Goal: Task Accomplishment & Management: Complete application form

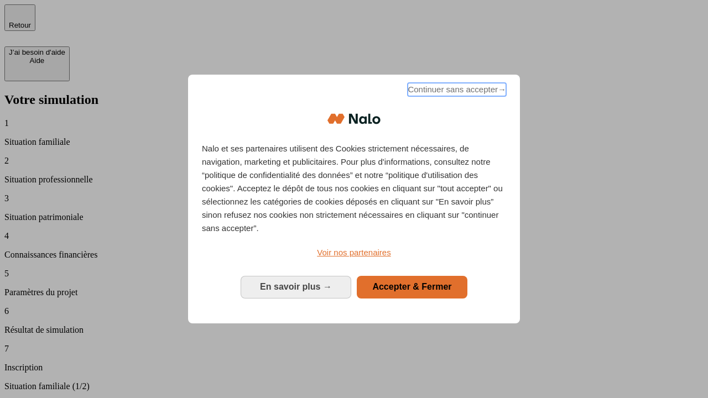
click at [455, 91] on span "Continuer sans accepter →" at bounding box center [456, 89] width 98 height 13
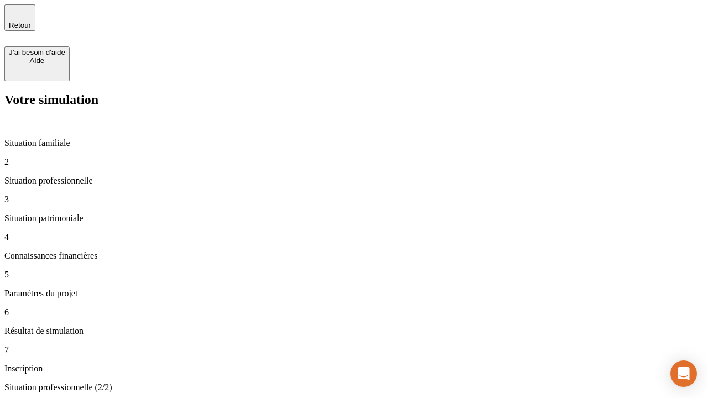
type input "30 000"
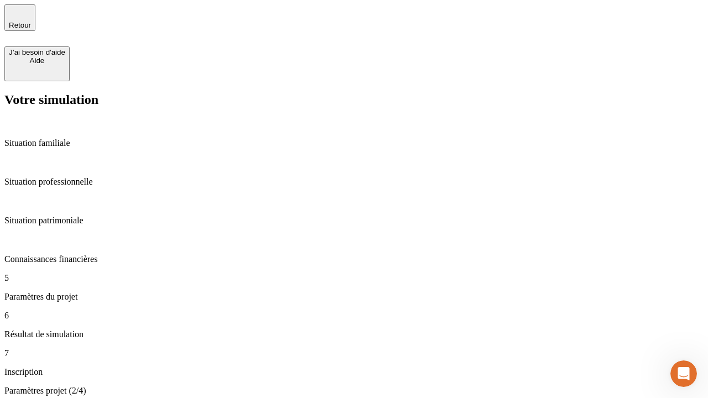
type input "25"
type input "64"
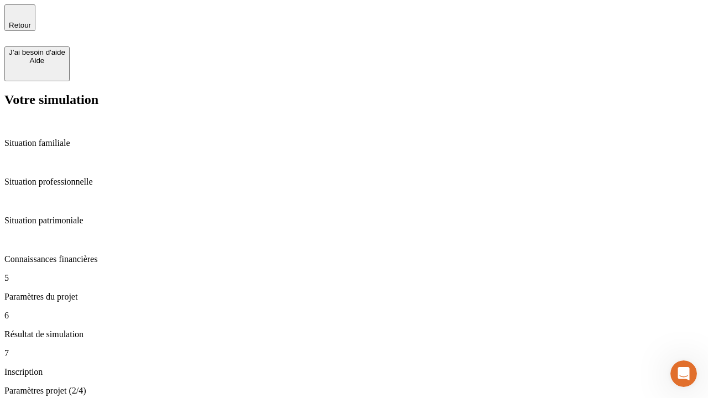
type input "1 000"
type input "640"
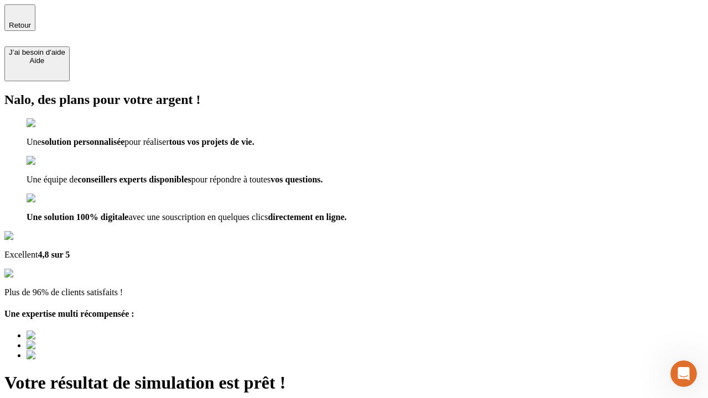
type input "[EMAIL_ADDRESS][PERSON_NAME][DOMAIN_NAME]"
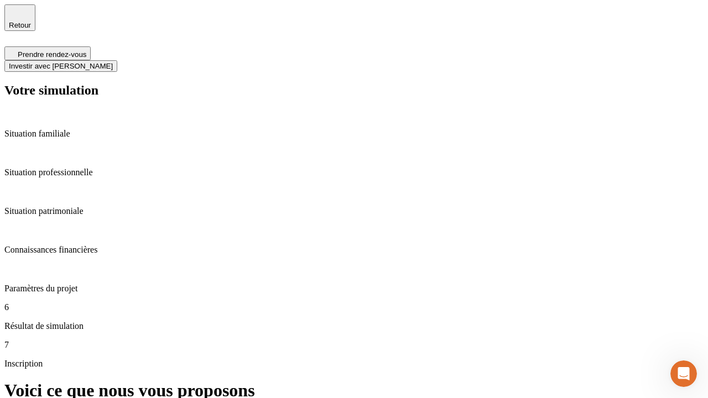
click at [113, 62] on span "Investir avec [PERSON_NAME]" at bounding box center [61, 66] width 104 height 8
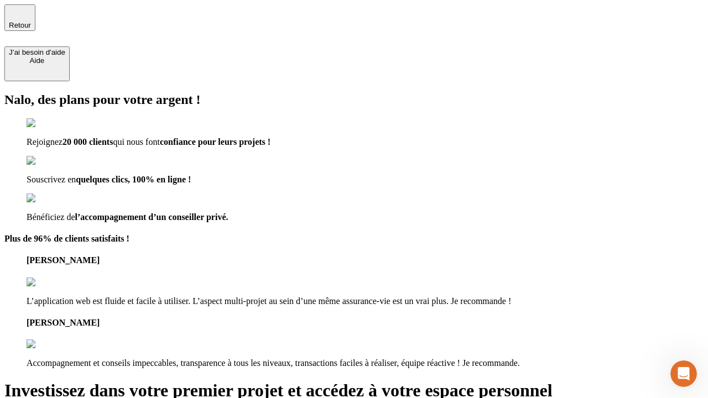
type input "[EMAIL_ADDRESS][PERSON_NAME][DOMAIN_NAME]"
